Goal: Communication & Community: Answer question/provide support

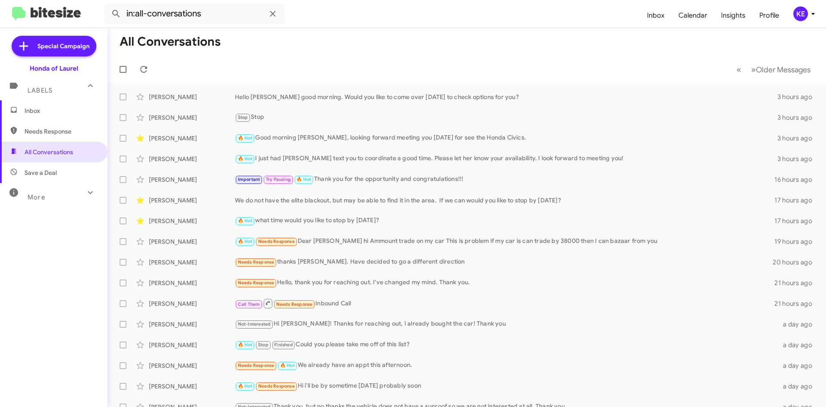
click at [55, 110] on span "Inbox" at bounding box center [61, 110] width 73 height 9
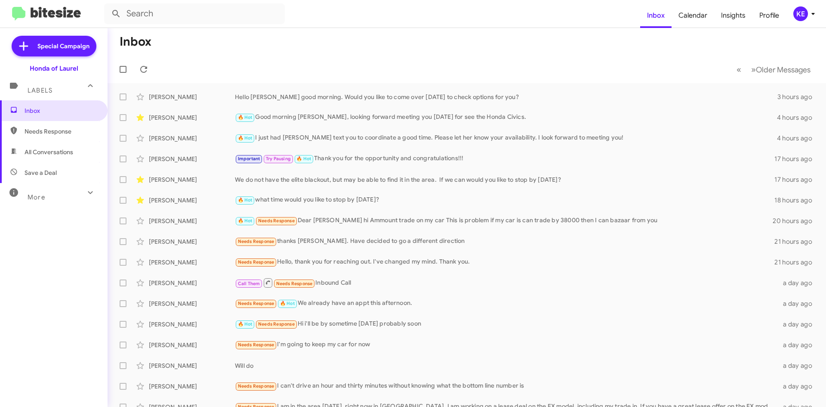
click at [43, 151] on span "All Conversations" at bounding box center [49, 152] width 49 height 9
type input "in:all-conversations"
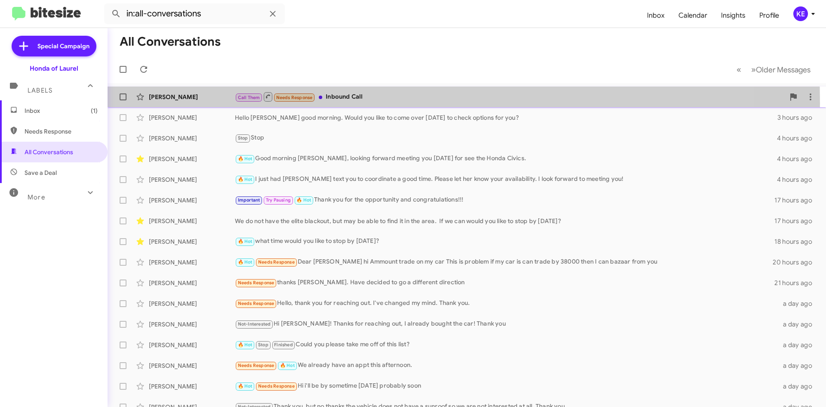
click at [186, 103] on div "[PERSON_NAME] Call Them Needs Response Inbound Call 9 minutes ago" at bounding box center [466, 96] width 705 height 17
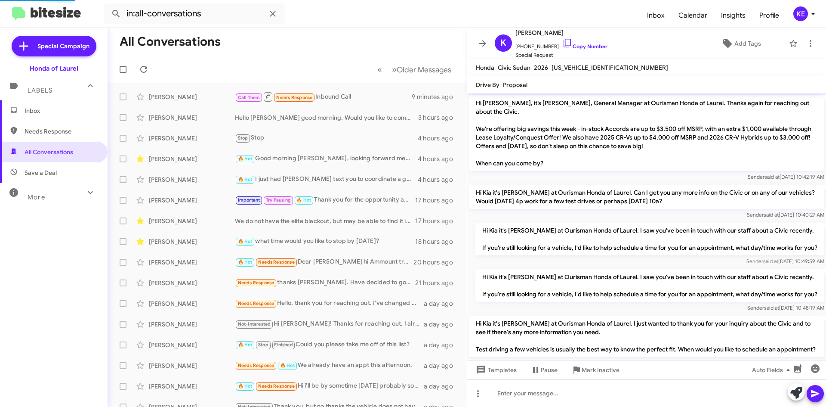
scroll to position [472, 0]
